Goal: Information Seeking & Learning: Learn about a topic

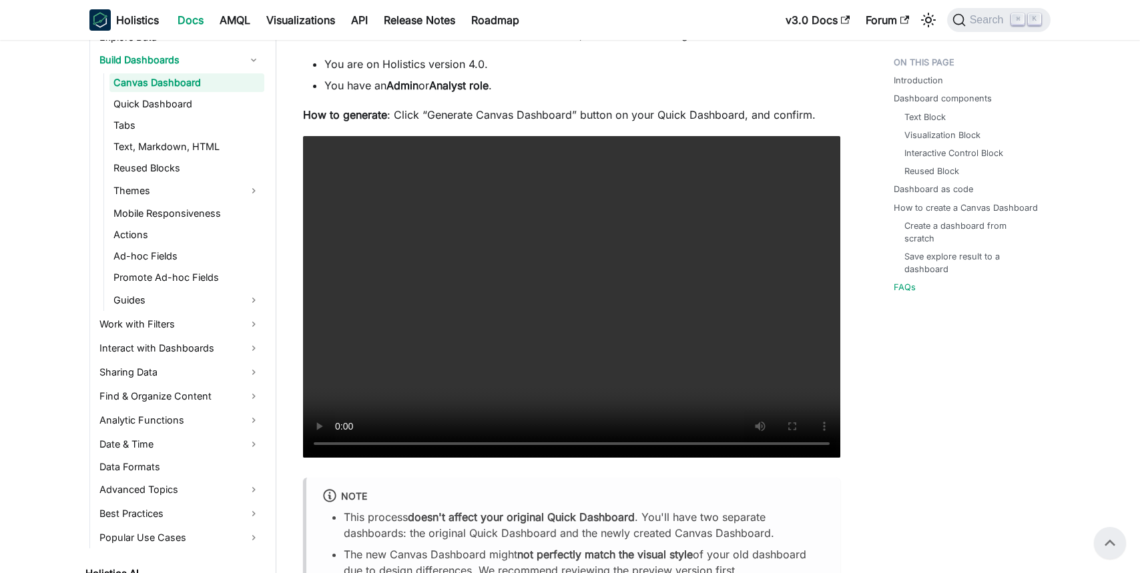
scroll to position [5307, 0]
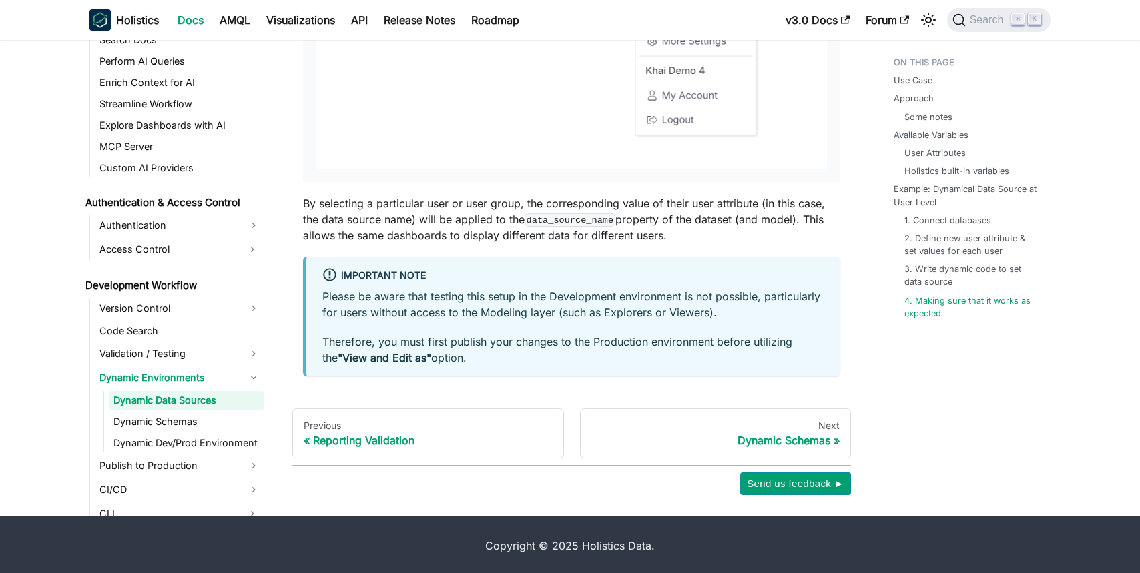
scroll to position [4530, 0]
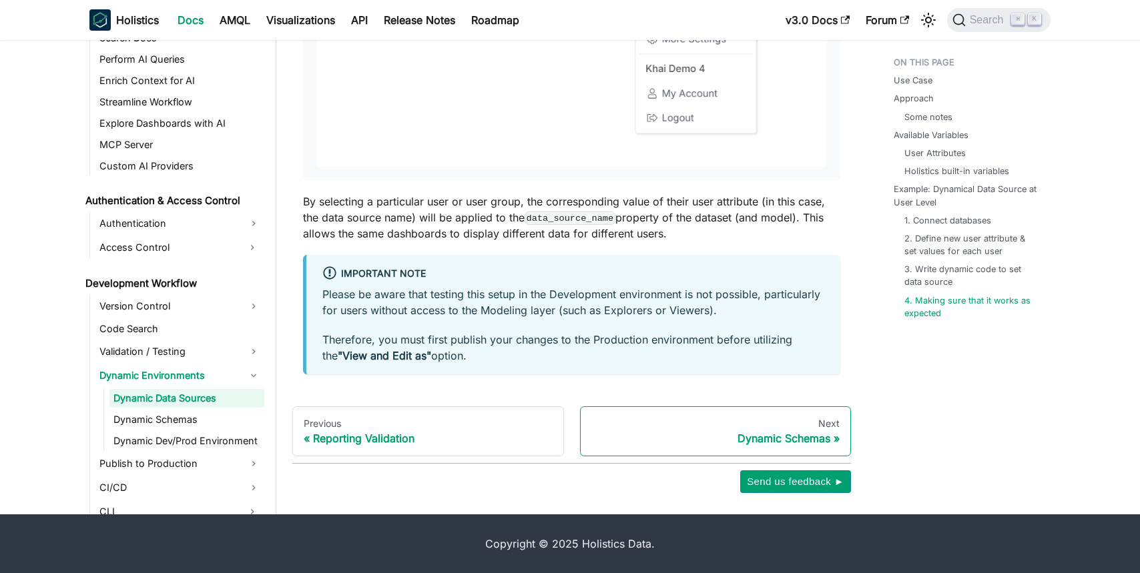
click at [750, 419] on div "Next" at bounding box center [715, 424] width 249 height 12
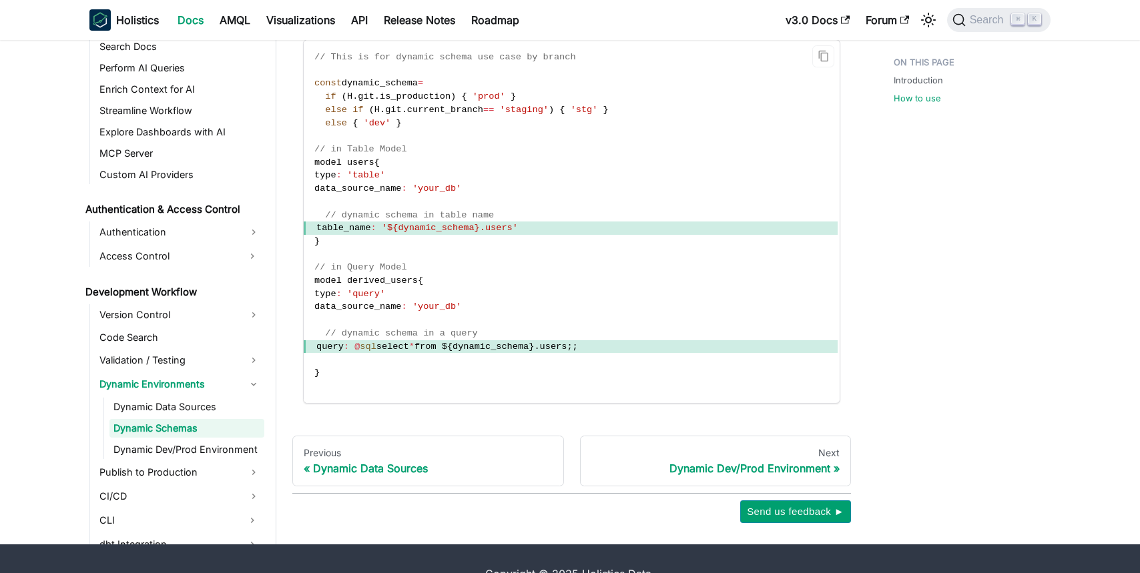
scroll to position [805, 0]
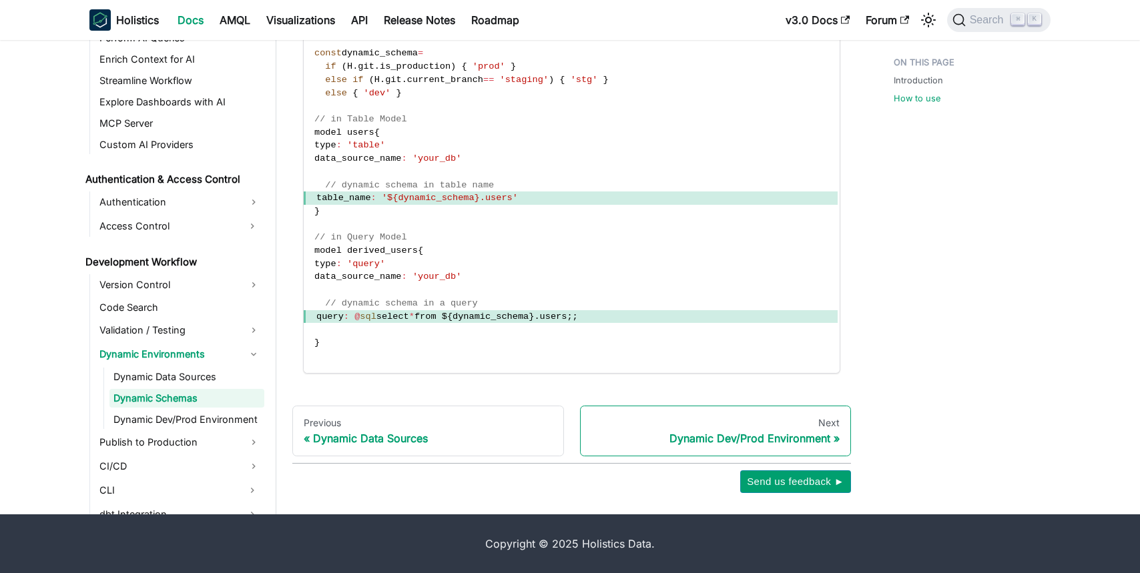
click at [732, 438] on div "Dynamic Dev/Prod Environment" at bounding box center [715, 438] width 249 height 13
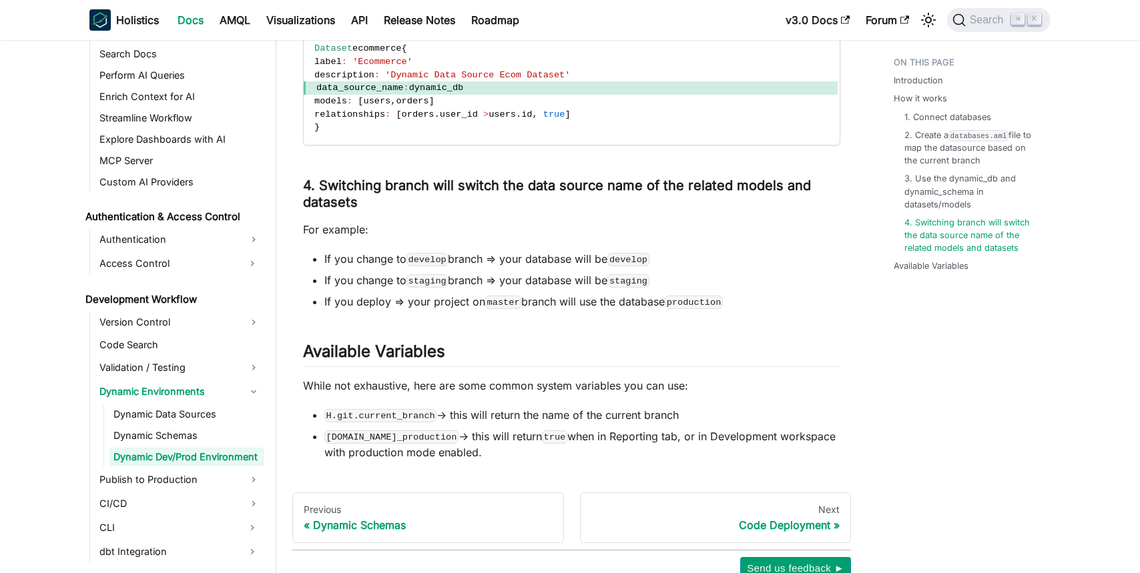
scroll to position [1792, 0]
